Goal: Task Accomplishment & Management: Manage account settings

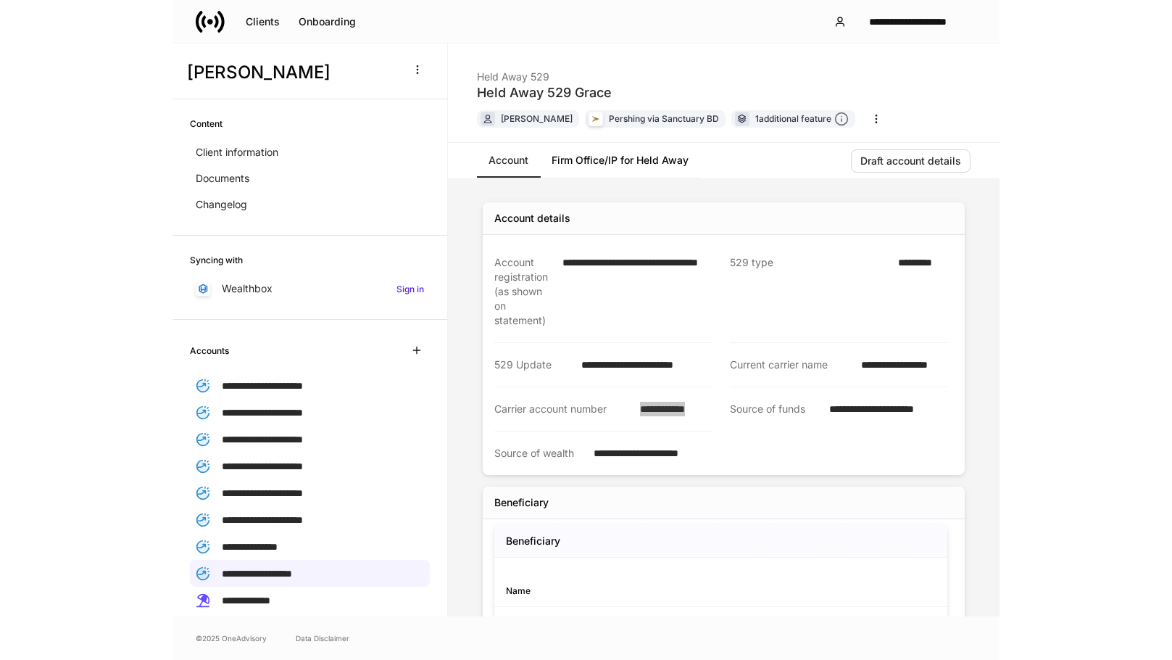
scroll to position [175, 0]
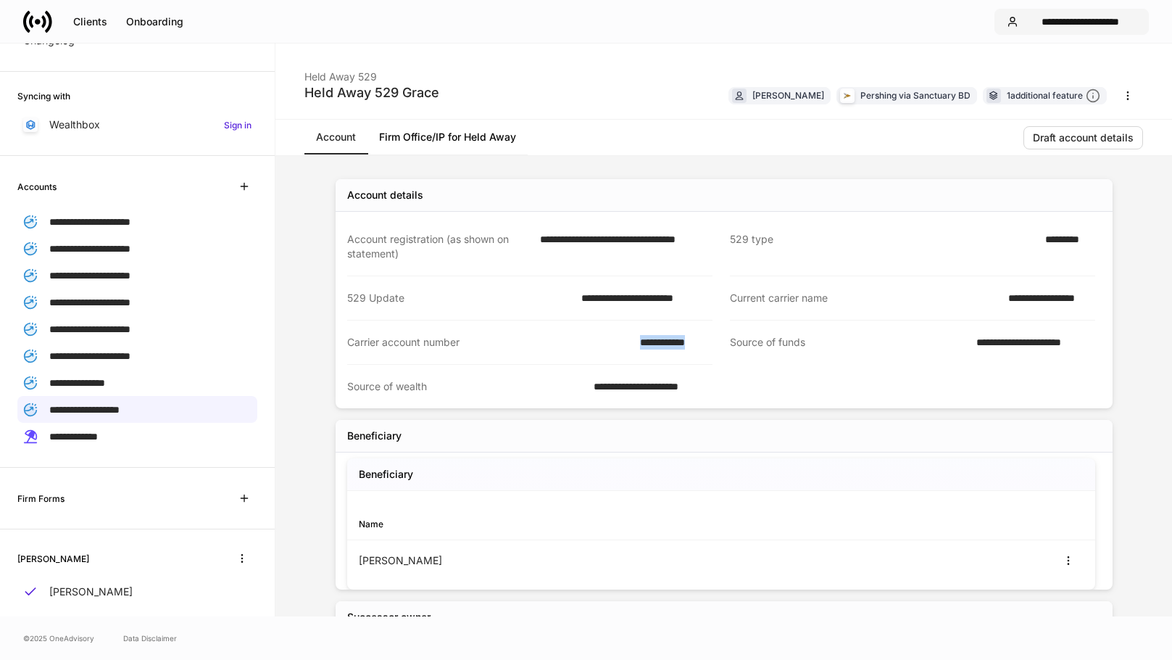
click at [826, 19] on div "**********" at bounding box center [1080, 22] width 112 height 10
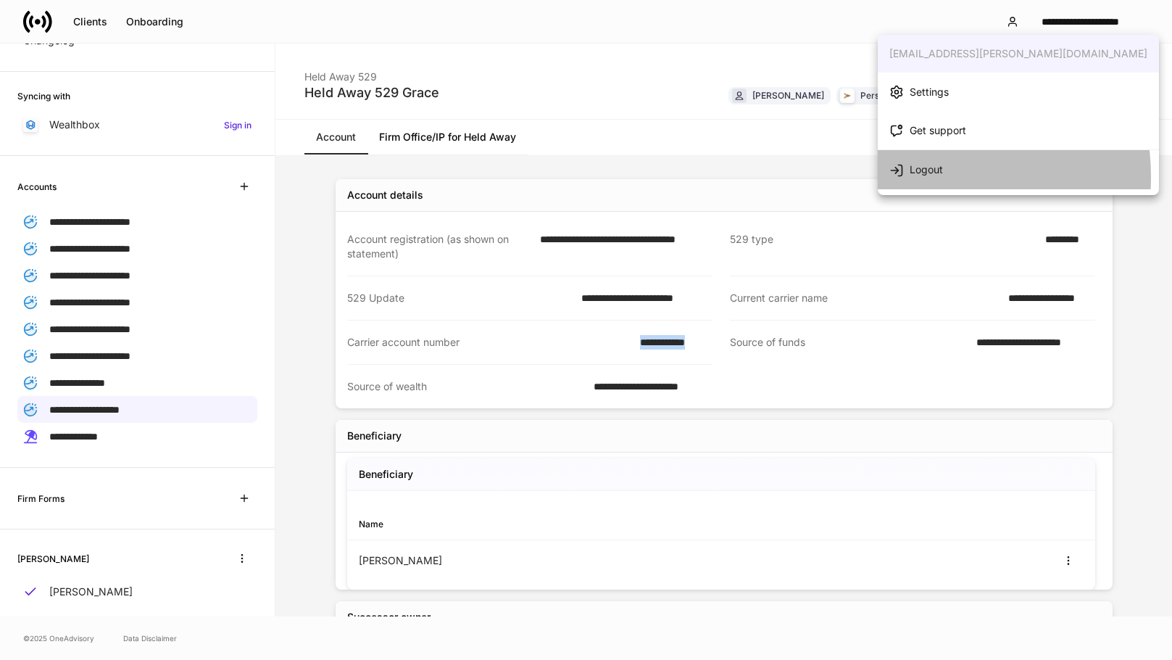
click at [826, 175] on div "Logout" at bounding box center [926, 169] width 33 height 14
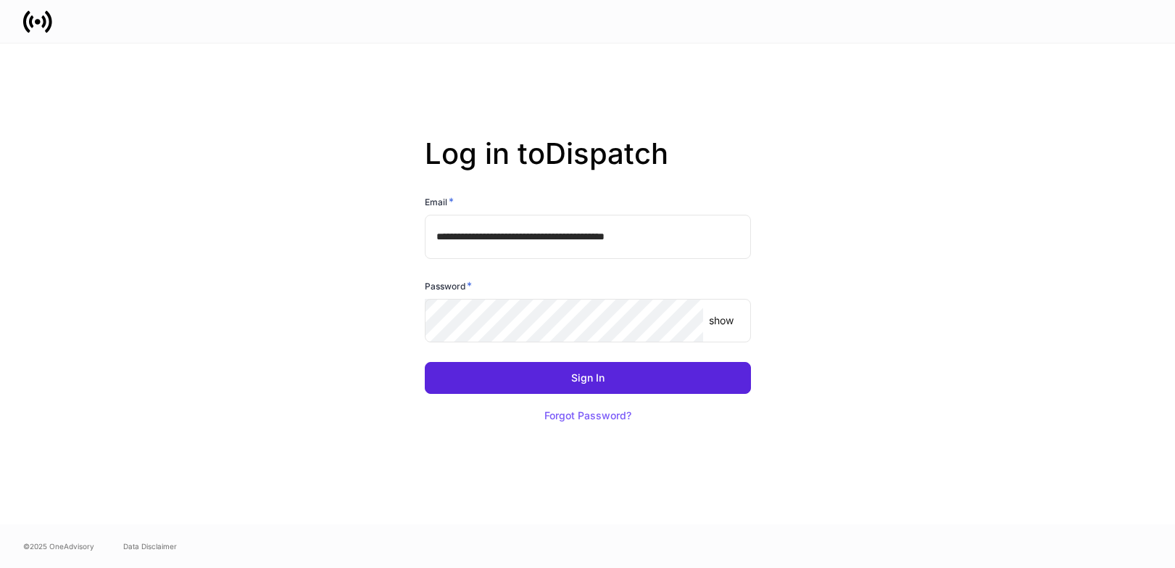
click at [865, 197] on div "**********" at bounding box center [587, 283] width 777 height 481
